Goal: Register for event/course

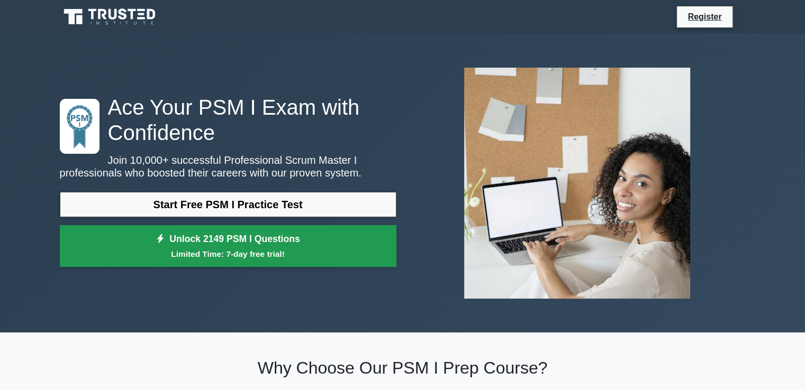
click at [259, 242] on link "Unlock 2149 PSM I Questions Limited Time: 7-day free trial!" at bounding box center [228, 246] width 337 height 42
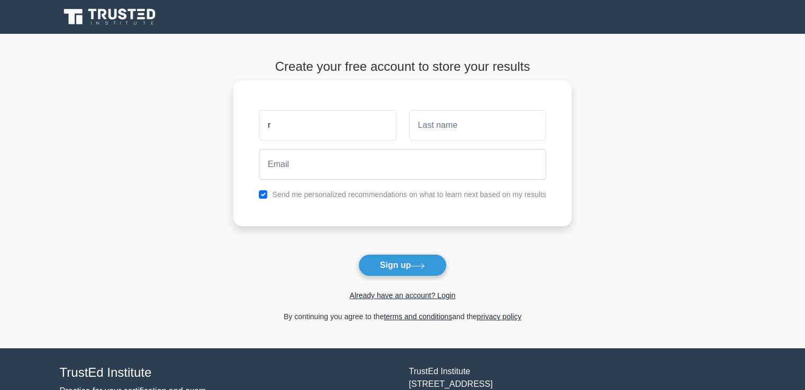
type input "Romina"
click at [438, 125] on input "text" at bounding box center [477, 125] width 137 height 31
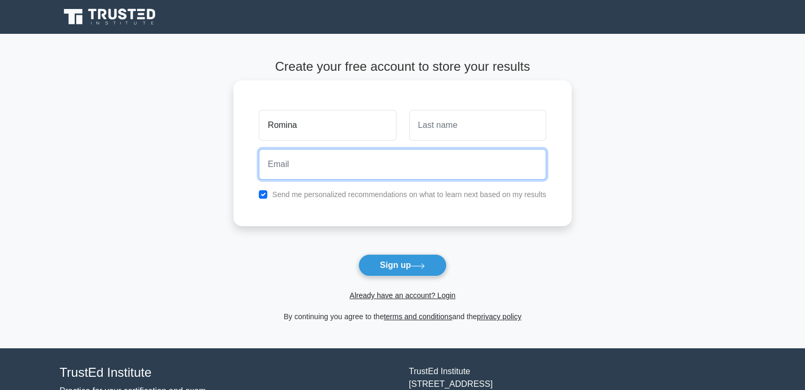
click at [343, 176] on input "email" at bounding box center [402, 164] width 287 height 31
type input "[EMAIL_ADDRESS][DOMAIN_NAME]"
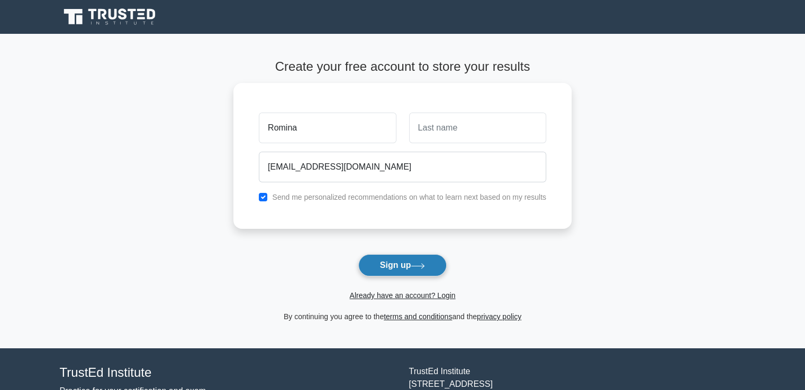
click at [386, 264] on button "Sign up" at bounding box center [402, 265] width 89 height 22
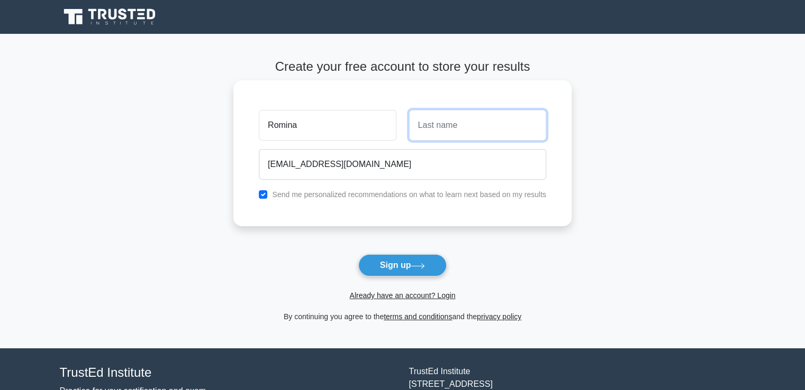
click at [438, 119] on input "text" at bounding box center [477, 125] width 137 height 31
type input "Muhametaj"
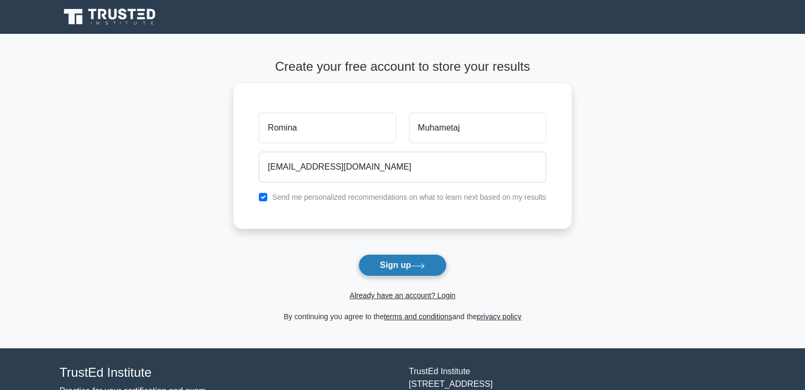
click at [388, 258] on button "Sign up" at bounding box center [402, 265] width 89 height 22
